Goal: Transaction & Acquisition: Download file/media

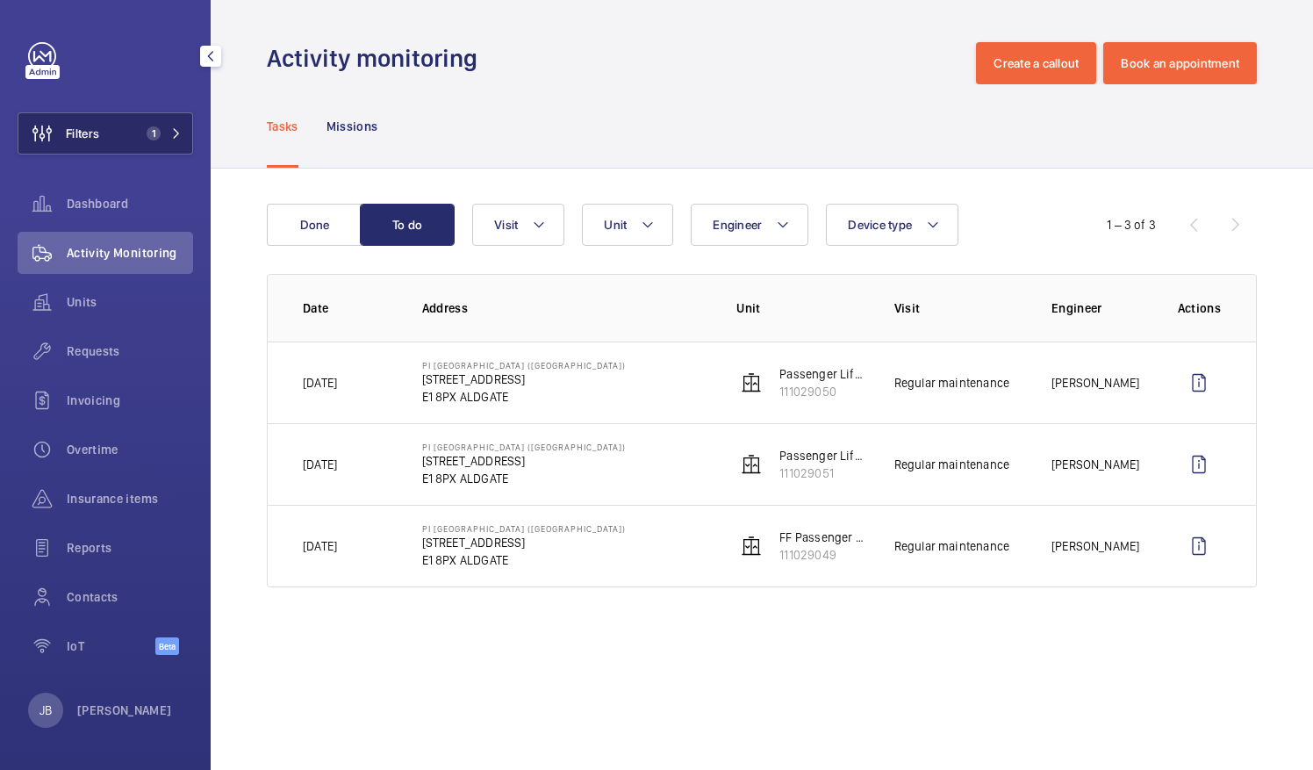
click at [106, 140] on button "Filters 1" at bounding box center [106, 133] width 176 height 42
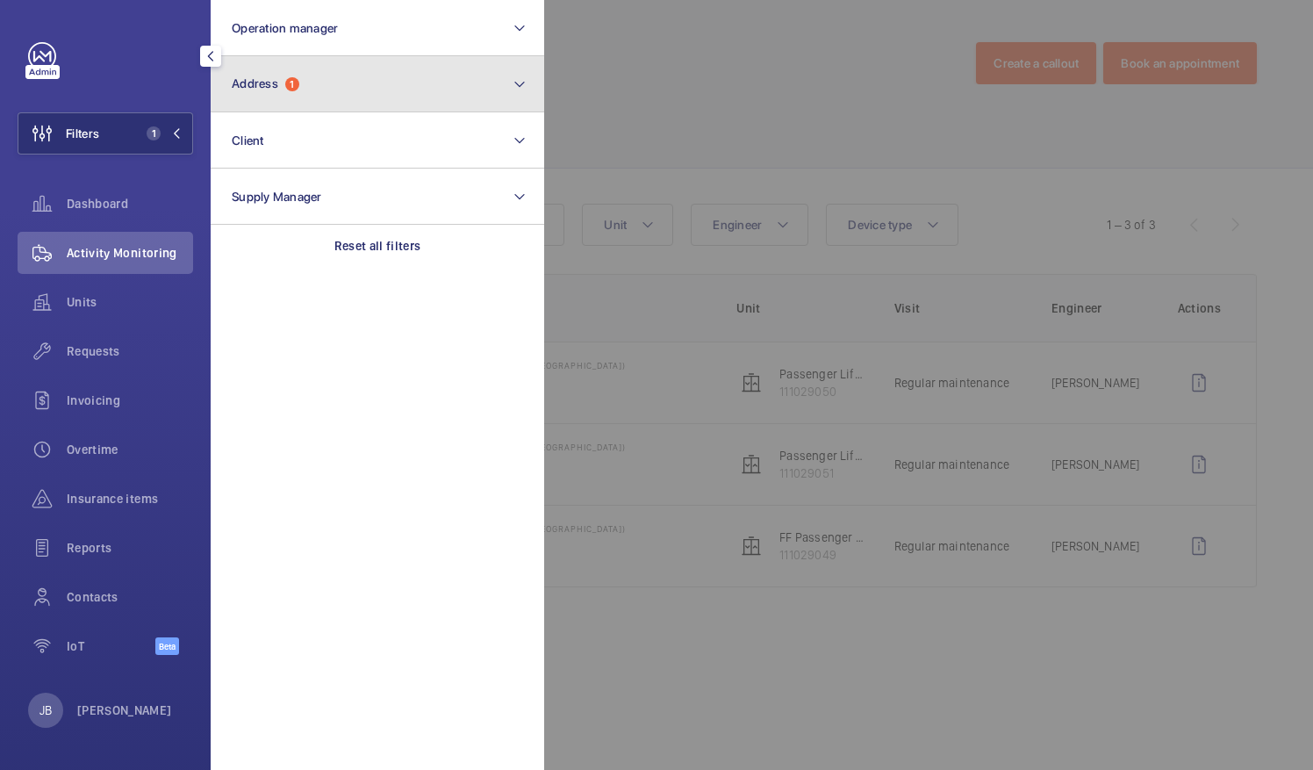
click at [340, 105] on button "Address 1" at bounding box center [378, 84] width 334 height 56
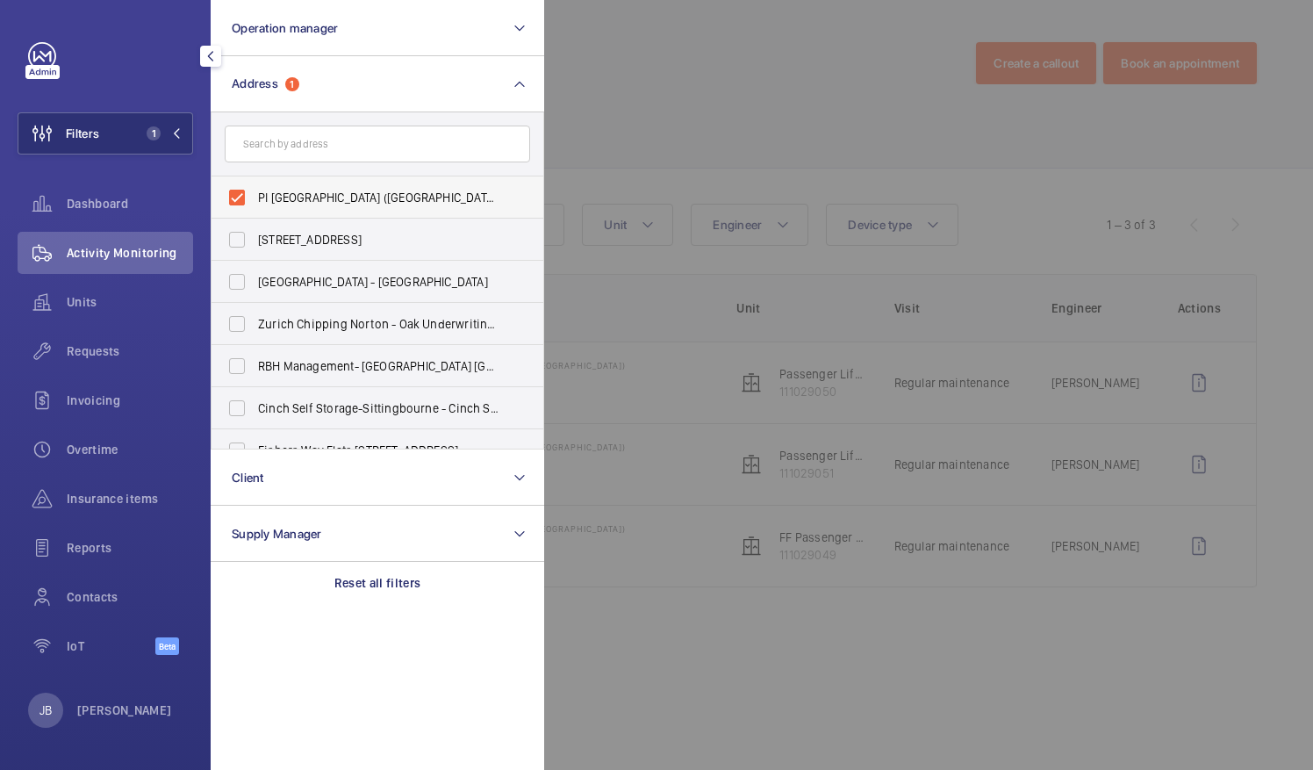
click at [241, 204] on label "PI [GEOGRAPHIC_DATA] ([GEOGRAPHIC_DATA]) - [STREET_ADDRESS]" at bounding box center [365, 197] width 306 height 42
click at [241, 204] on input "PI [GEOGRAPHIC_DATA] ([GEOGRAPHIC_DATA]) - [STREET_ADDRESS]" at bounding box center [236, 197] width 35 height 35
checkbox input "false"
click at [311, 135] on input "text" at bounding box center [378, 144] width 306 height 37
paste input "E1 8BB"
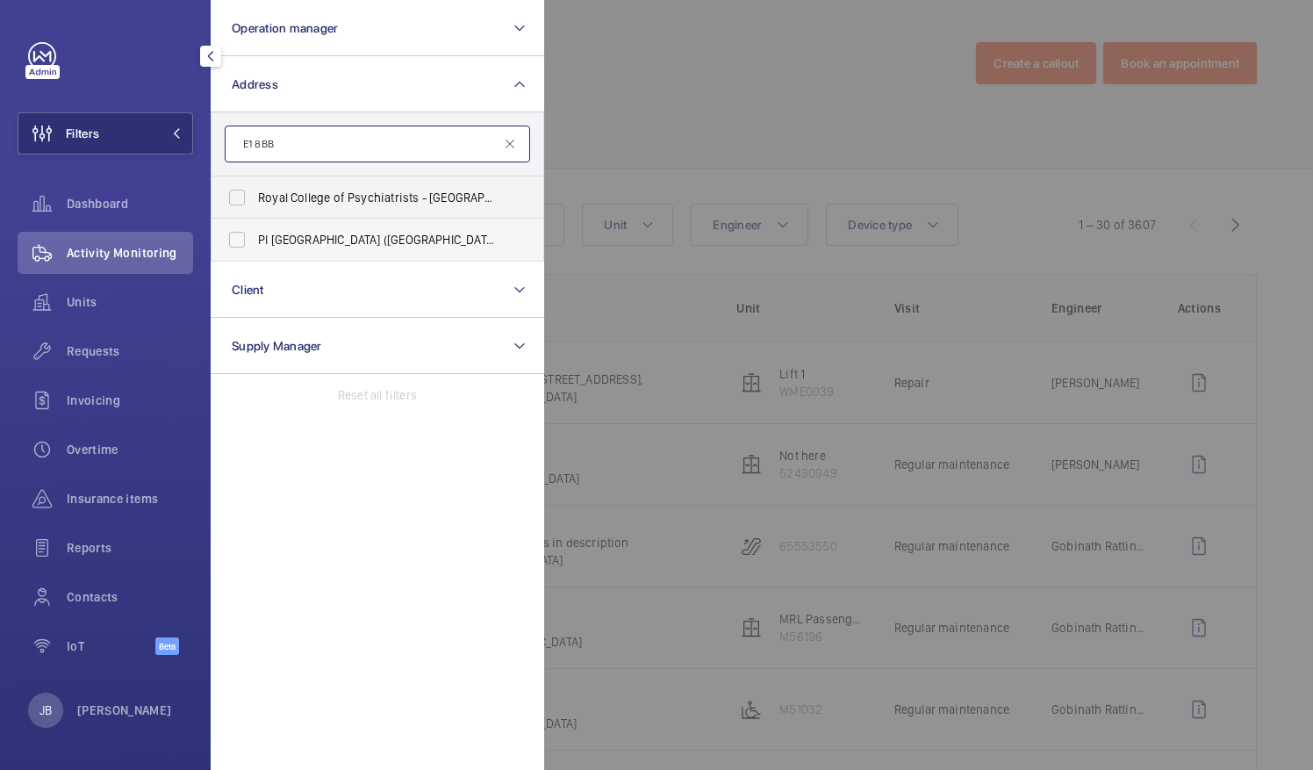
type input "E1 8BB"
click at [239, 248] on label "PI [GEOGRAPHIC_DATA] ([GEOGRAPHIC_DATA]) - [STREET_ADDRESS]" at bounding box center [365, 240] width 306 height 42
click at [239, 248] on input "PI [GEOGRAPHIC_DATA] ([GEOGRAPHIC_DATA]) - [STREET_ADDRESS]" at bounding box center [236, 239] width 35 height 35
checkbox input "true"
click at [609, 133] on div at bounding box center [1200, 385] width 1313 height 770
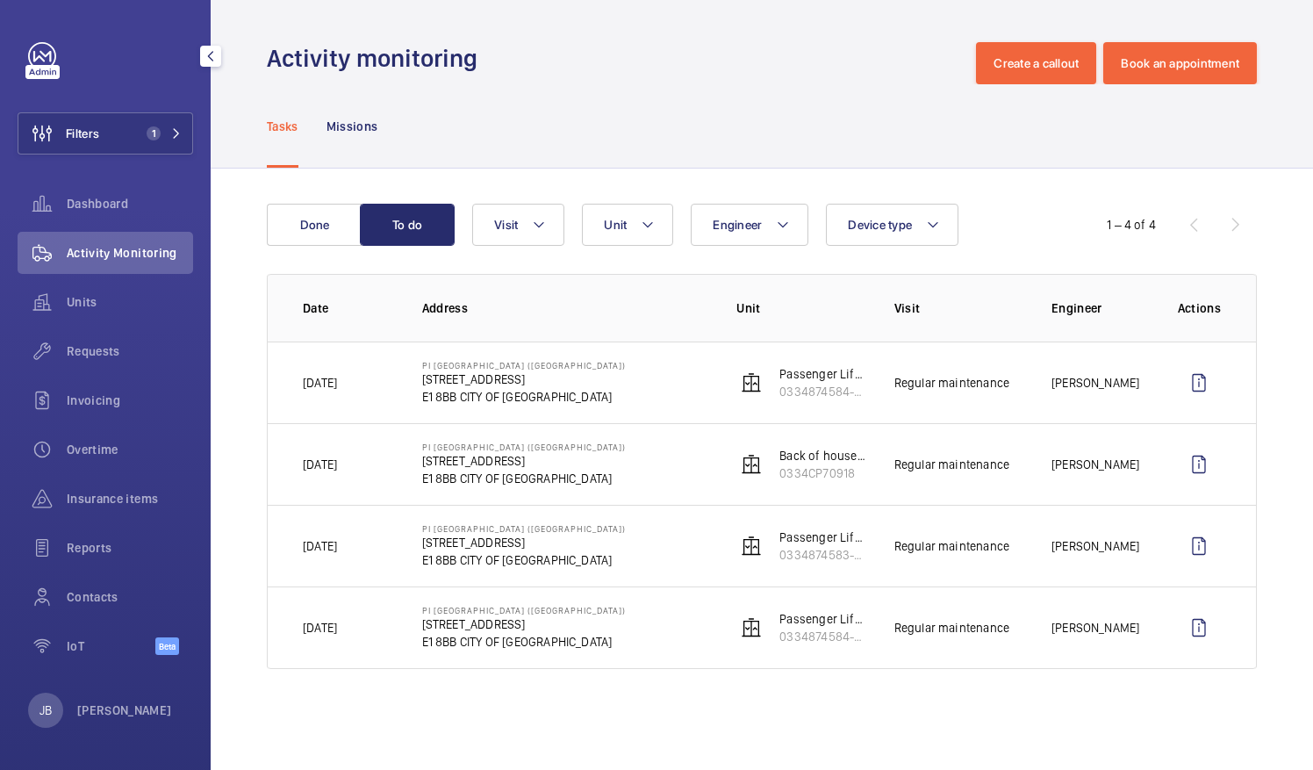
click at [259, 235] on div "Done To do Engineer Unit Device type Visit 1 – 4 of 4 Date Address Unit Visit E…" at bounding box center [762, 440] width 1103 height 543
click at [318, 232] on button "Done" at bounding box center [314, 225] width 95 height 42
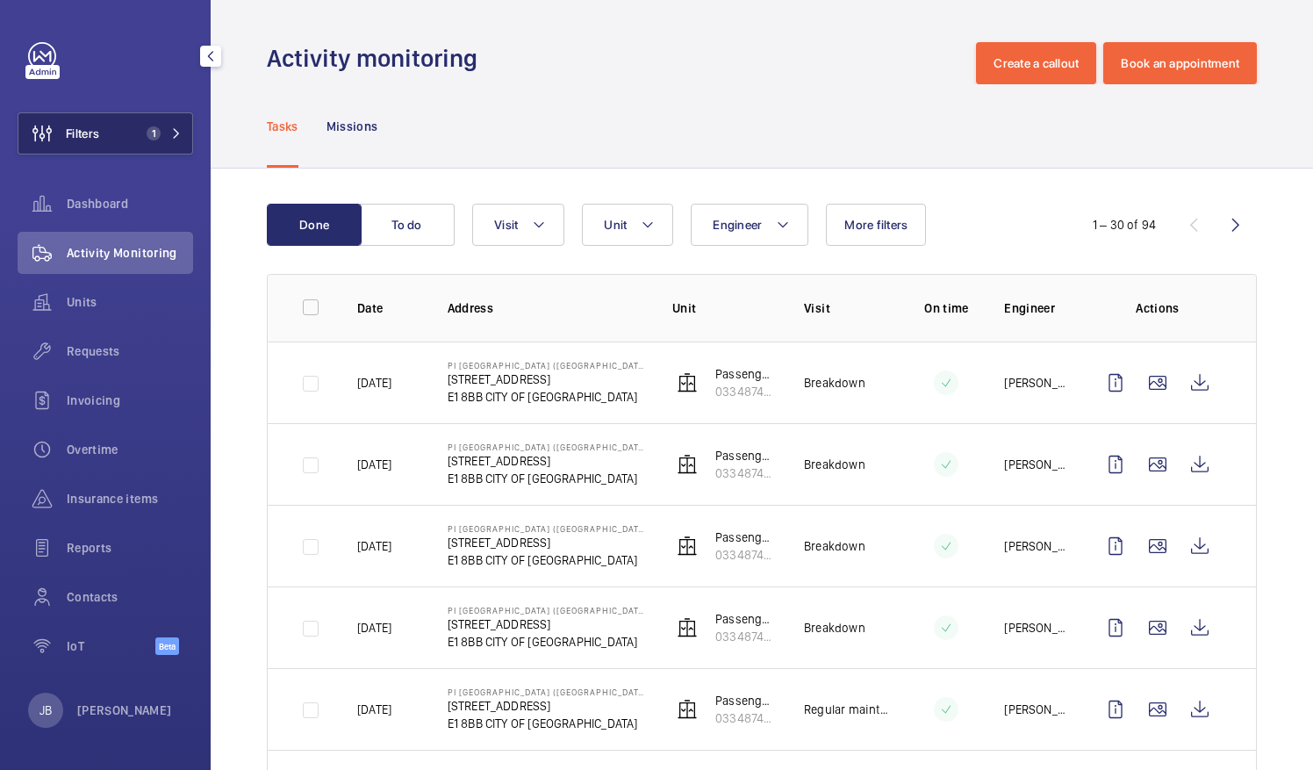
click at [77, 133] on span "Filters" at bounding box center [82, 134] width 33 height 18
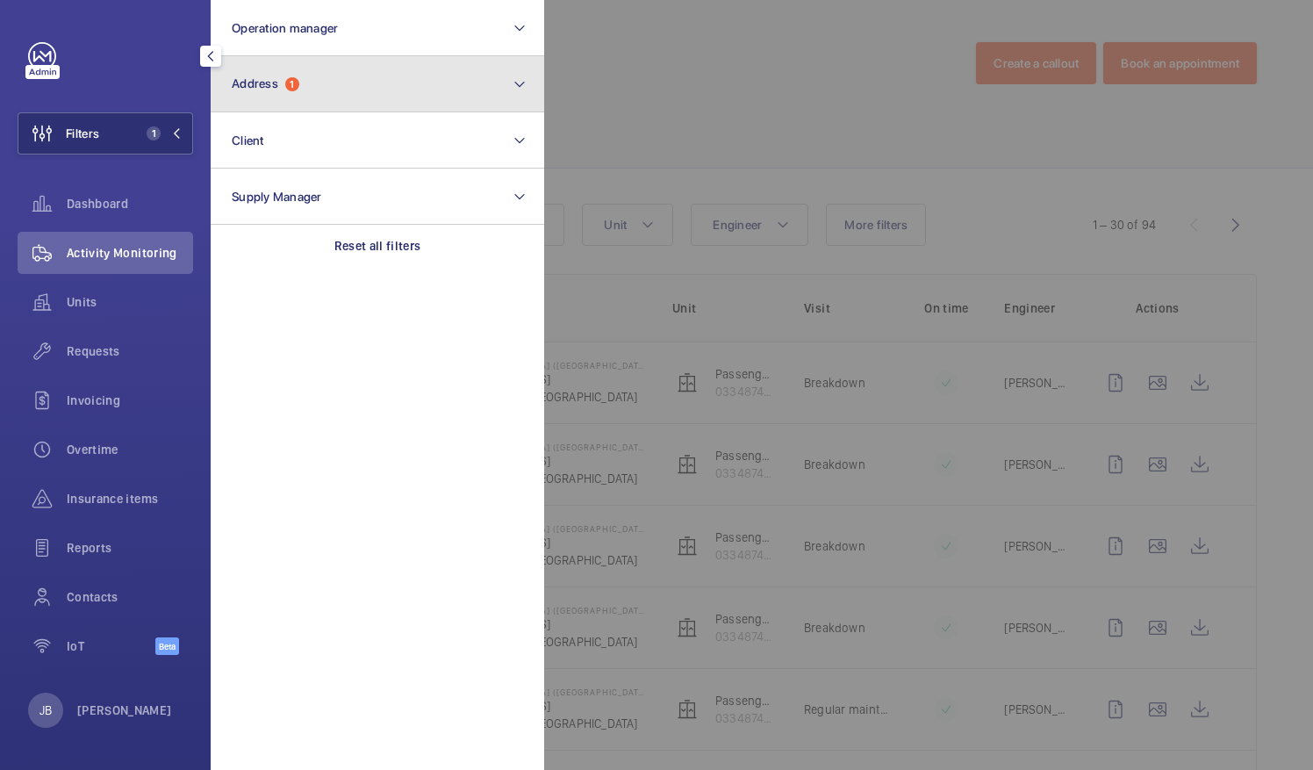
click at [373, 100] on button "Address 1" at bounding box center [378, 84] width 334 height 56
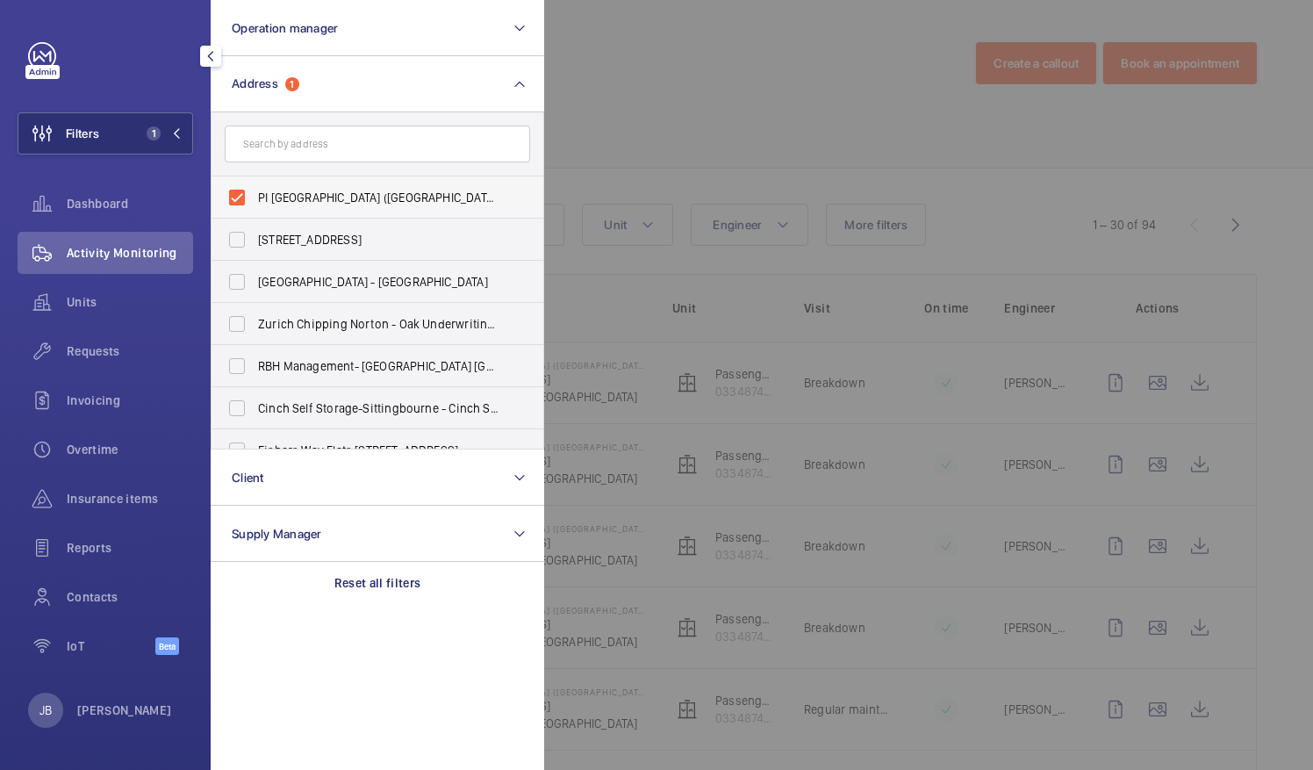
click at [241, 204] on label "PI [GEOGRAPHIC_DATA] ([GEOGRAPHIC_DATA]) - [STREET_ADDRESS]" at bounding box center [365, 197] width 306 height 42
click at [241, 204] on input "PI [GEOGRAPHIC_DATA] ([GEOGRAPHIC_DATA]) - [STREET_ADDRESS]" at bounding box center [236, 197] width 35 height 35
checkbox input "false"
paste input "NW1 2RA"
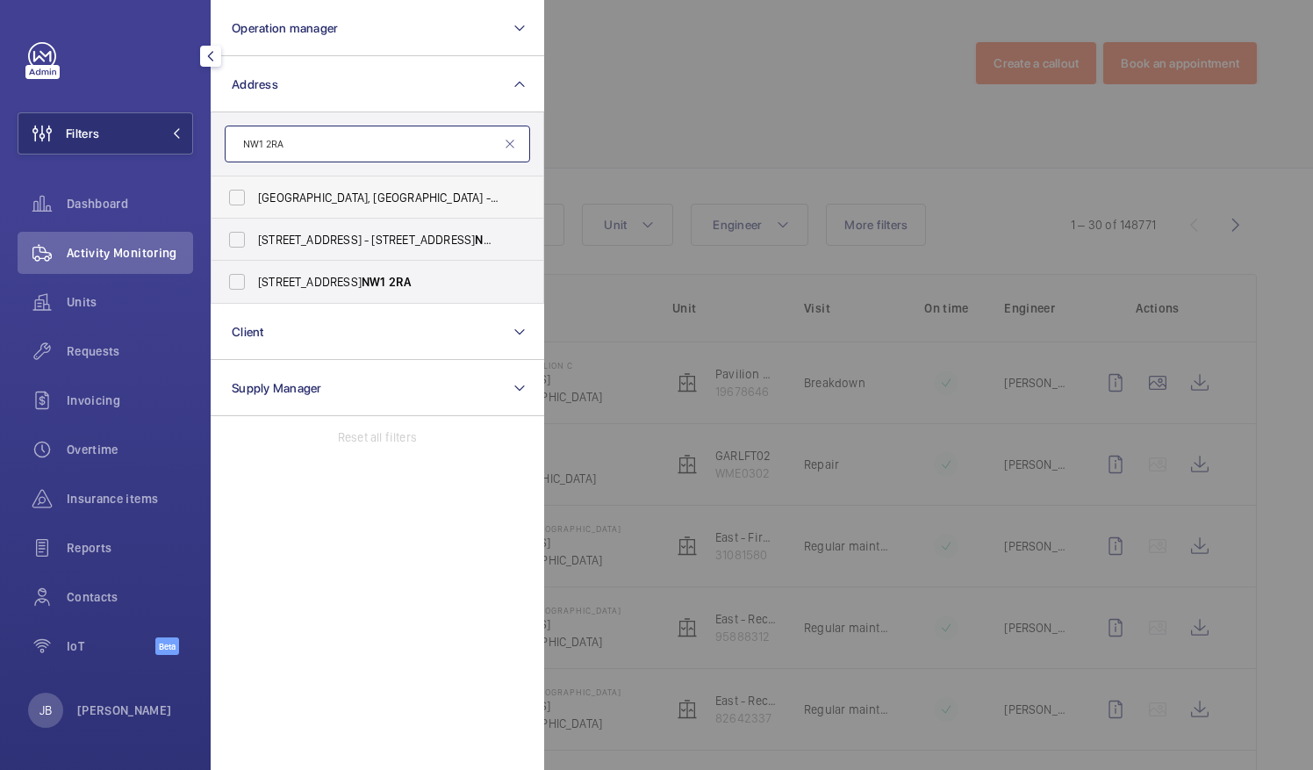
type input "NW1 2RA"
click at [228, 197] on label "PI [GEOGRAPHIC_DATA], [GEOGRAPHIC_DATA] - [PERSON_NAME][GEOGRAPHIC_DATA], [STRE…" at bounding box center [365, 197] width 306 height 42
click at [228, 197] on input "PI [GEOGRAPHIC_DATA], [GEOGRAPHIC_DATA] - [PERSON_NAME][GEOGRAPHIC_DATA], [STRE…" at bounding box center [236, 197] width 35 height 35
checkbox input "true"
click at [613, 160] on div at bounding box center [1200, 385] width 1313 height 770
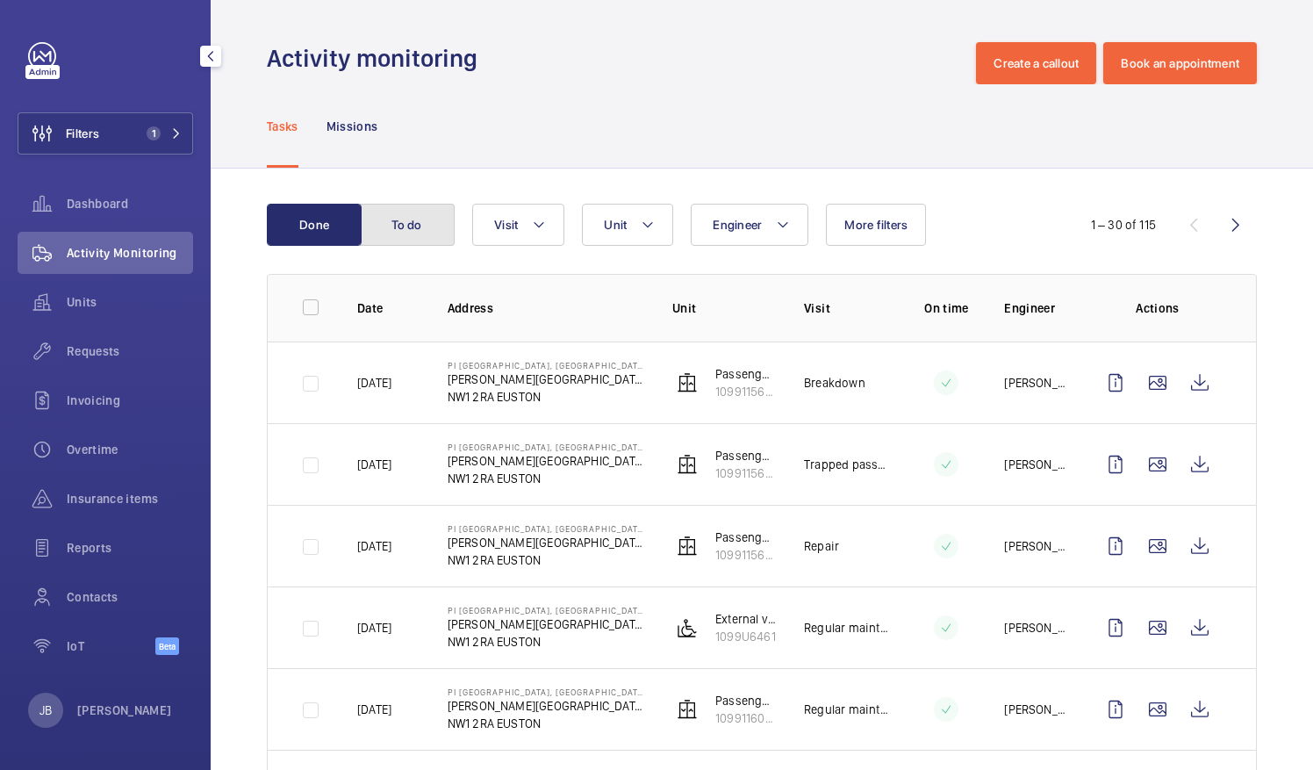
click at [428, 233] on button "To do" at bounding box center [407, 225] width 95 height 42
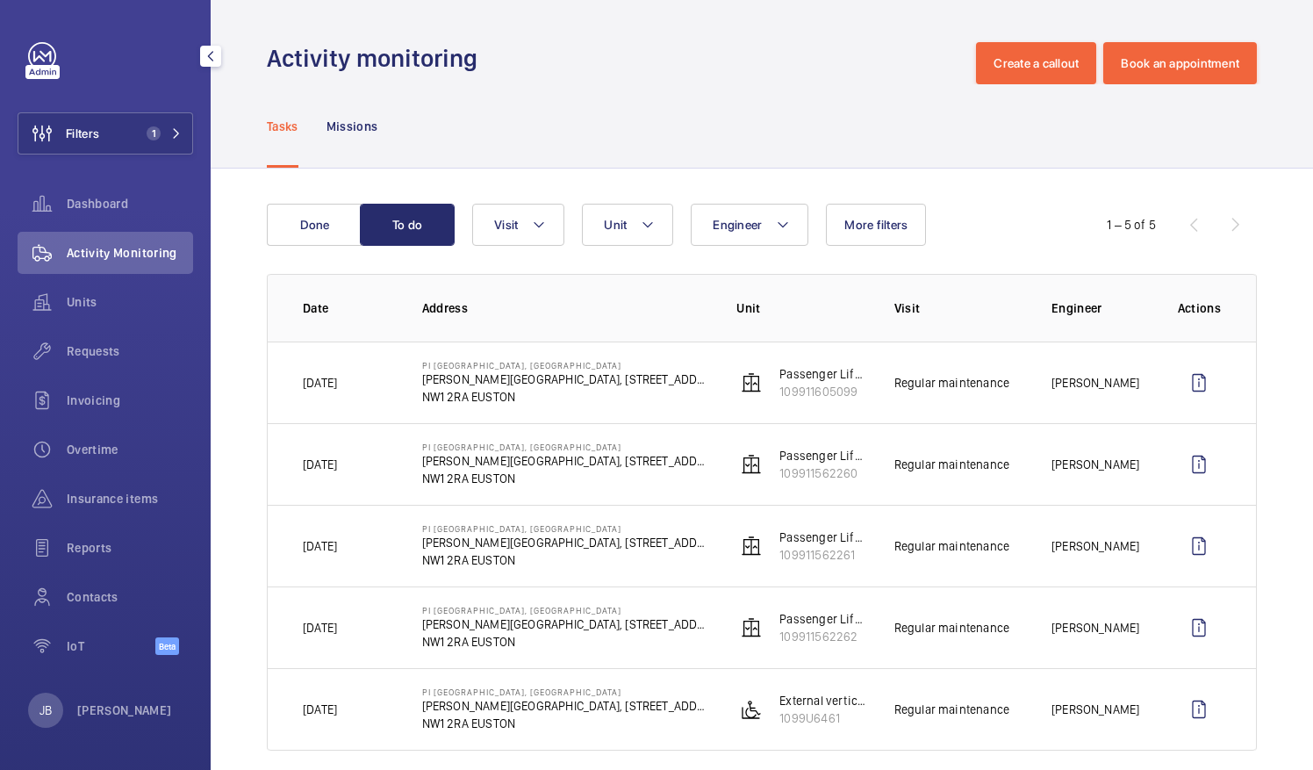
click at [90, 108] on div "Filters 1 Dashboard Activity Monitoring Units Requests Invoicing Overtime Insur…" at bounding box center [106, 358] width 176 height 632
click at [90, 126] on span "Filters" at bounding box center [82, 134] width 33 height 18
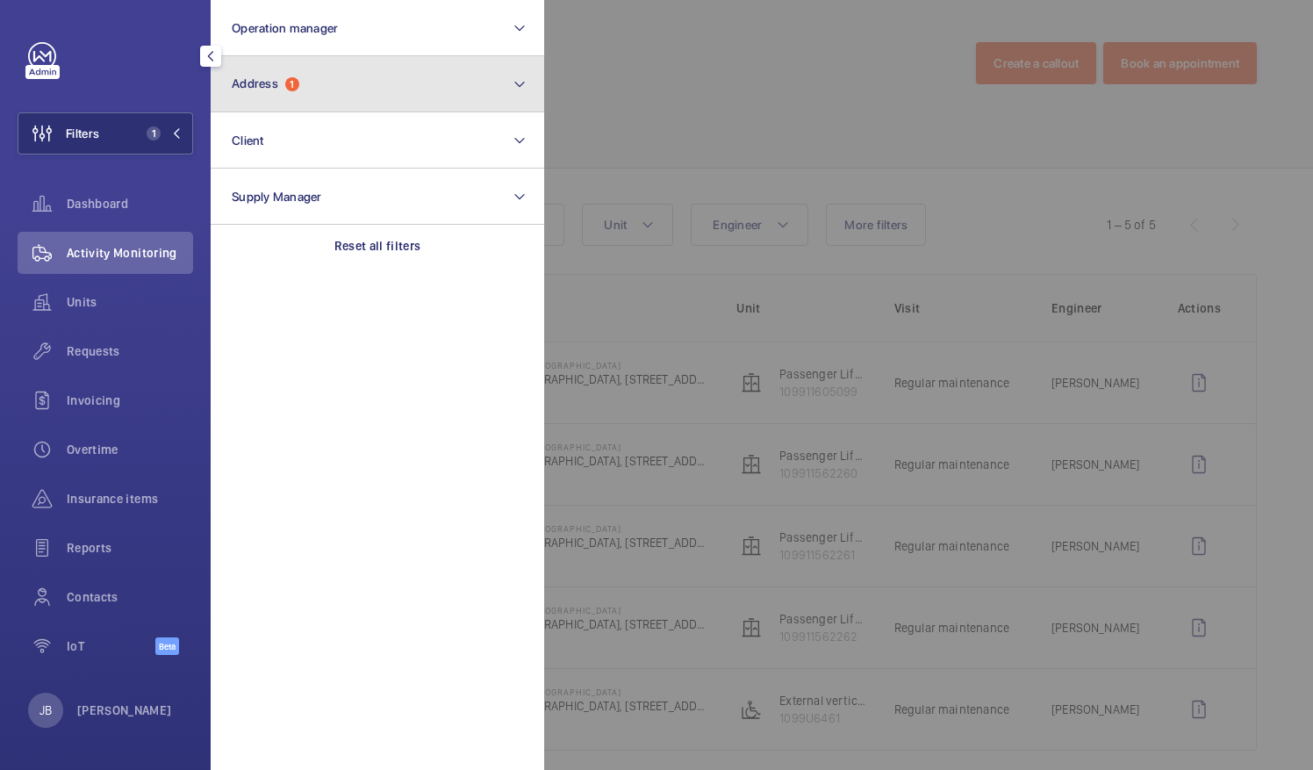
click at [306, 105] on button "Address 1" at bounding box center [378, 84] width 334 height 56
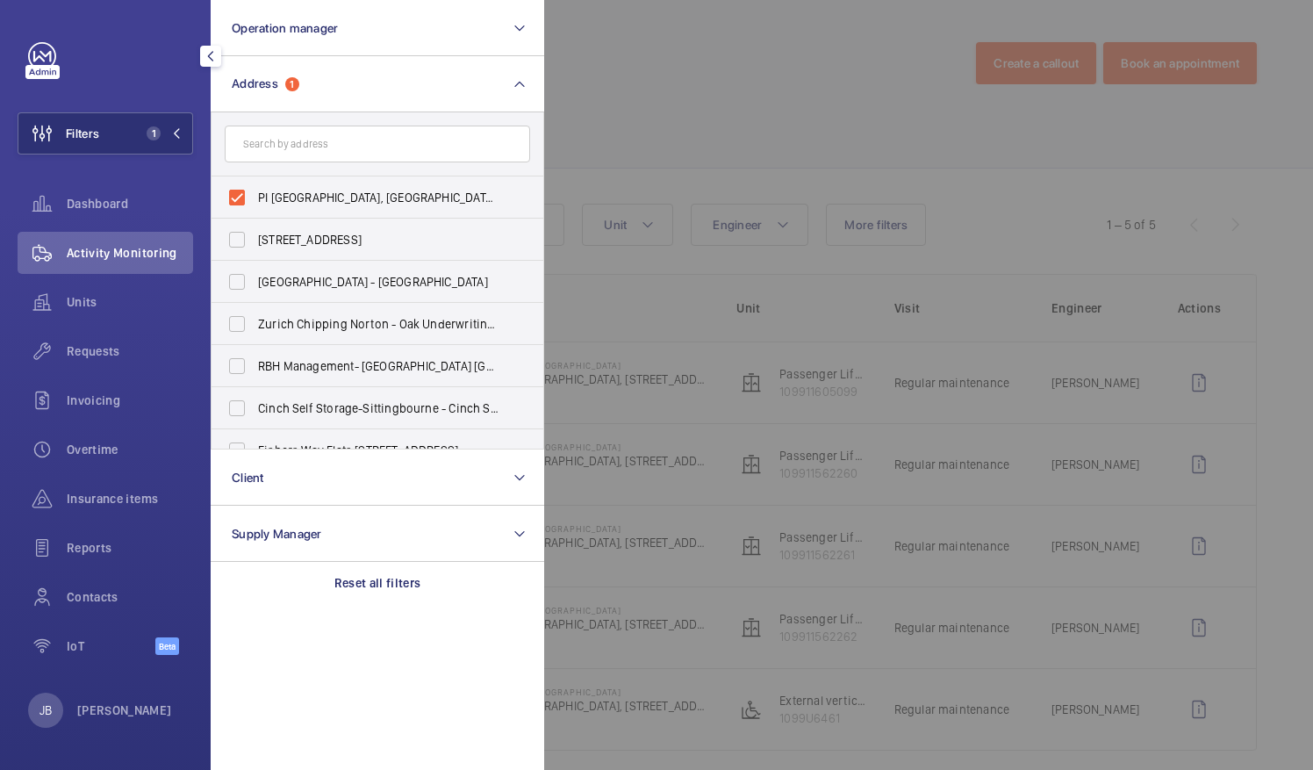
click at [727, 74] on div at bounding box center [1200, 385] width 1313 height 770
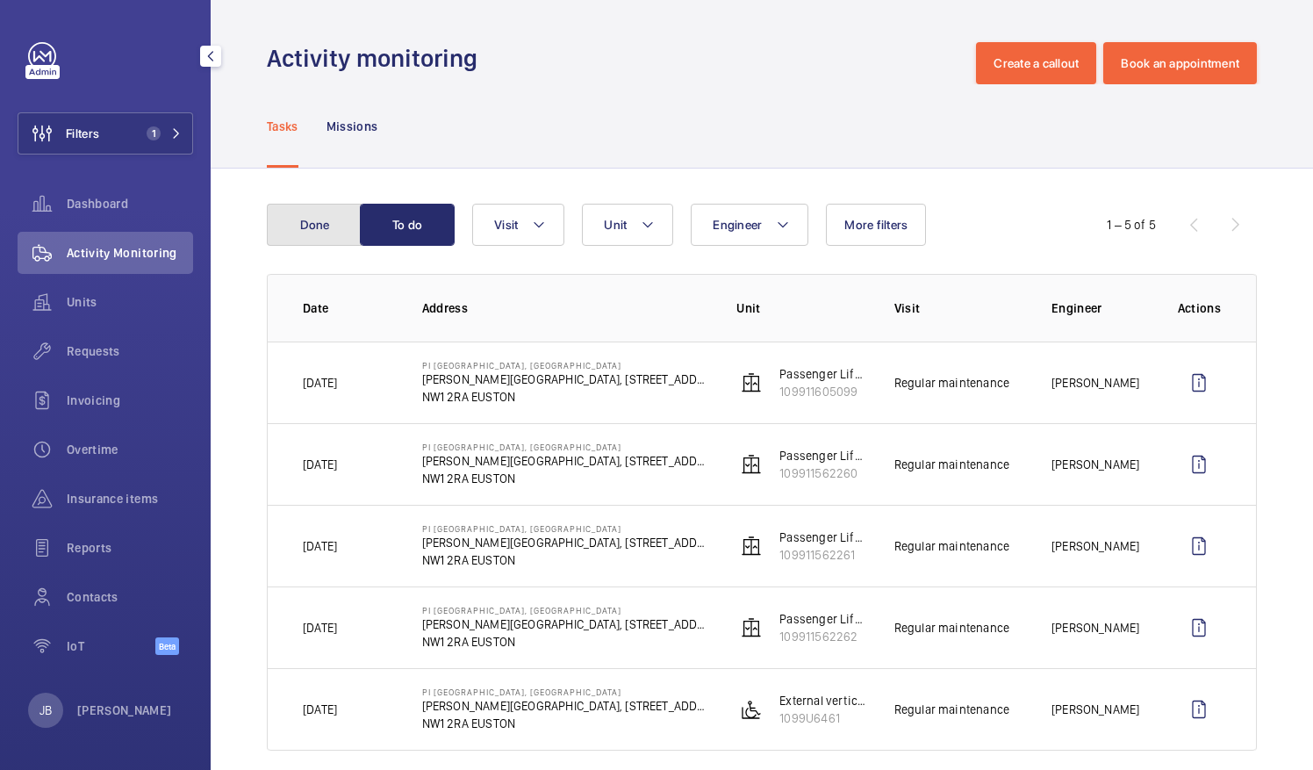
click at [291, 239] on button "Done" at bounding box center [314, 225] width 95 height 42
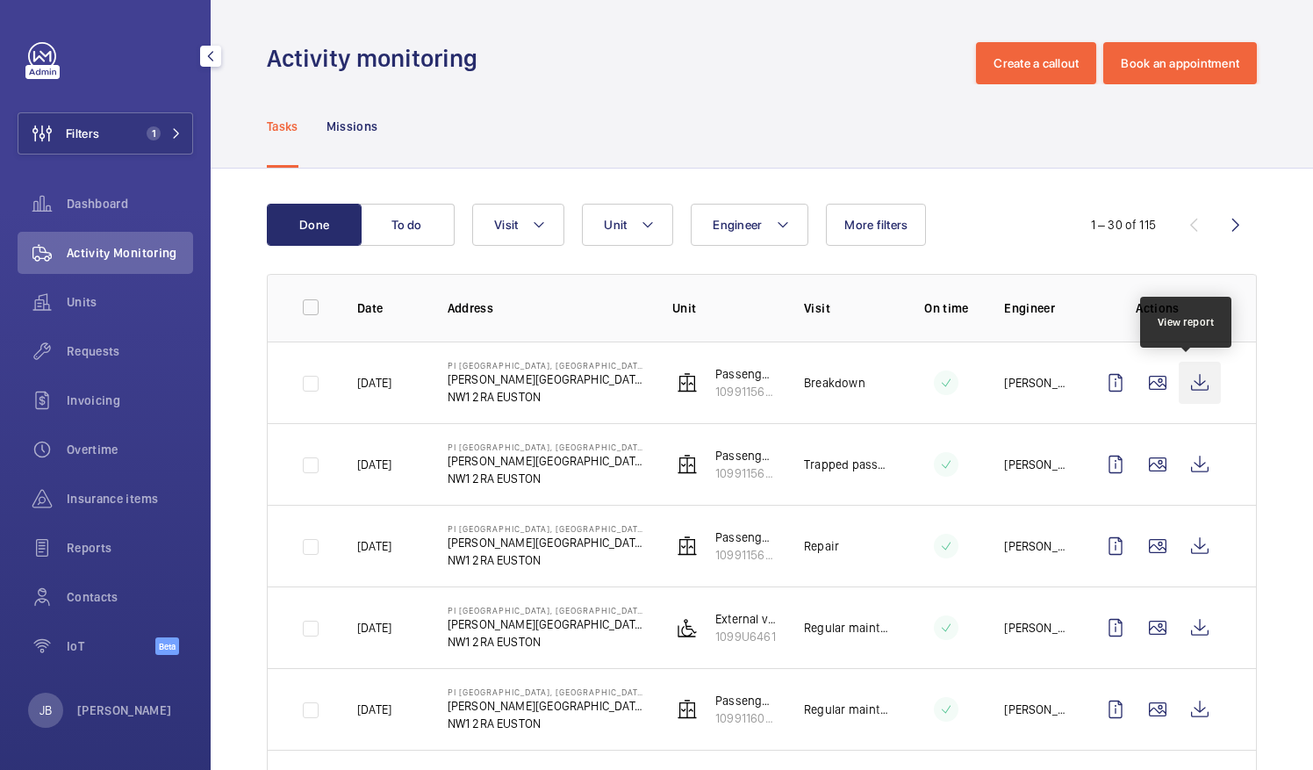
click at [1192, 383] on wm-front-icon-button at bounding box center [1200, 383] width 42 height 42
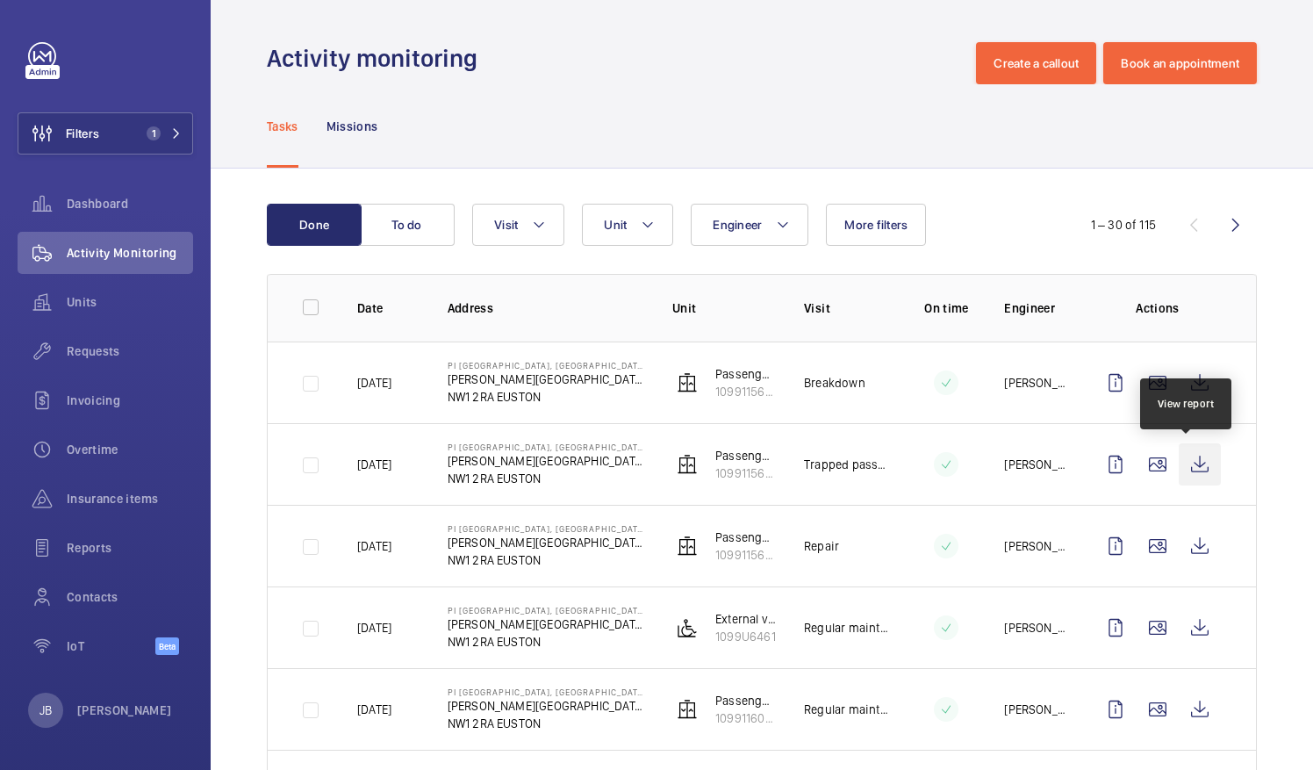
click at [1192, 469] on wm-front-icon-button at bounding box center [1200, 464] width 42 height 42
